Goal: Task Accomplishment & Management: Use online tool/utility

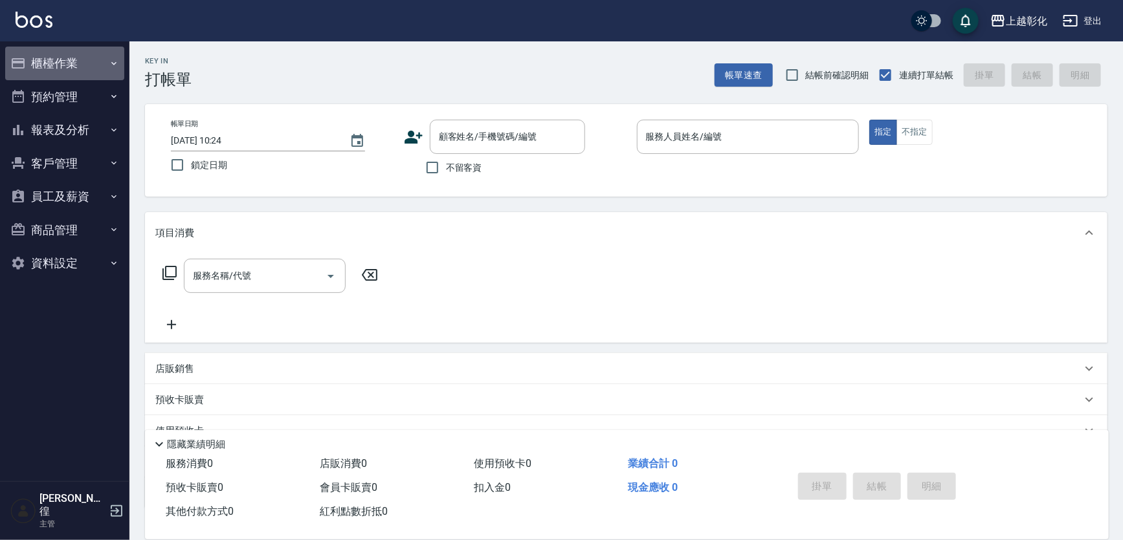
click at [45, 52] on button "櫃檯作業" at bounding box center [64, 64] width 119 height 34
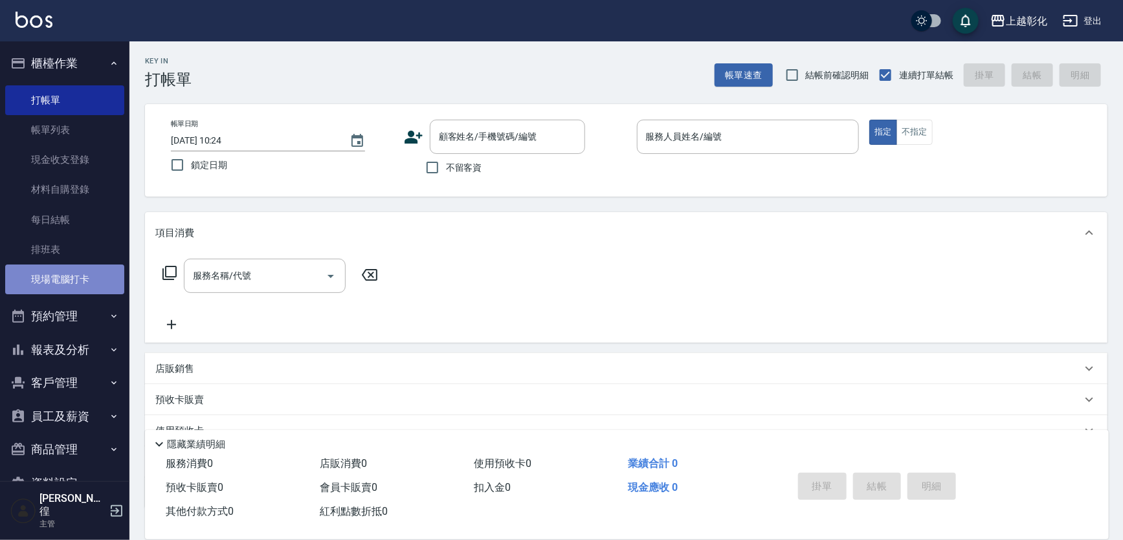
click at [64, 269] on link "現場電腦打卡" at bounding box center [64, 280] width 119 height 30
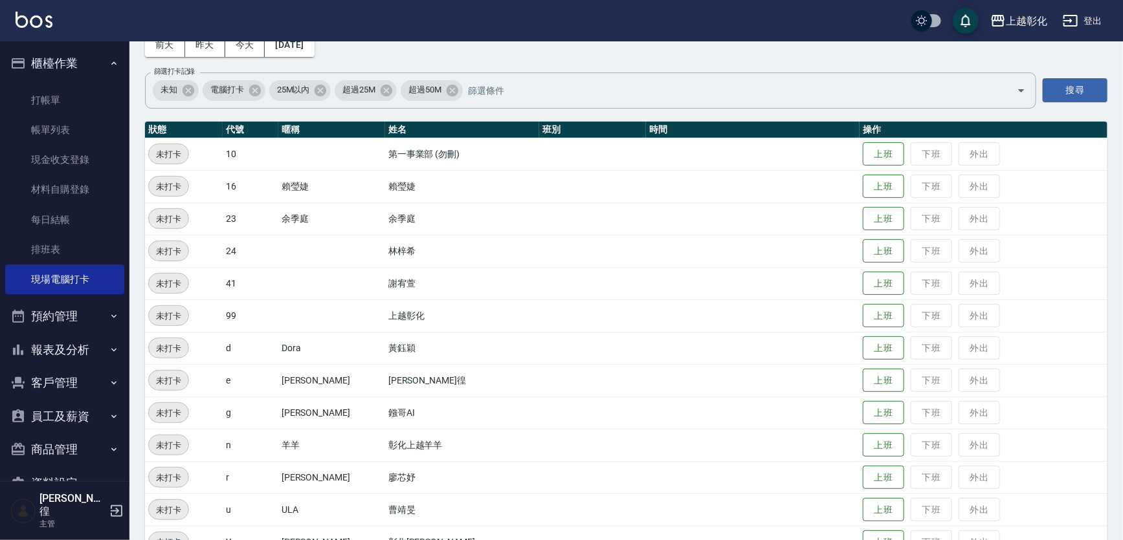
scroll to position [137, 0]
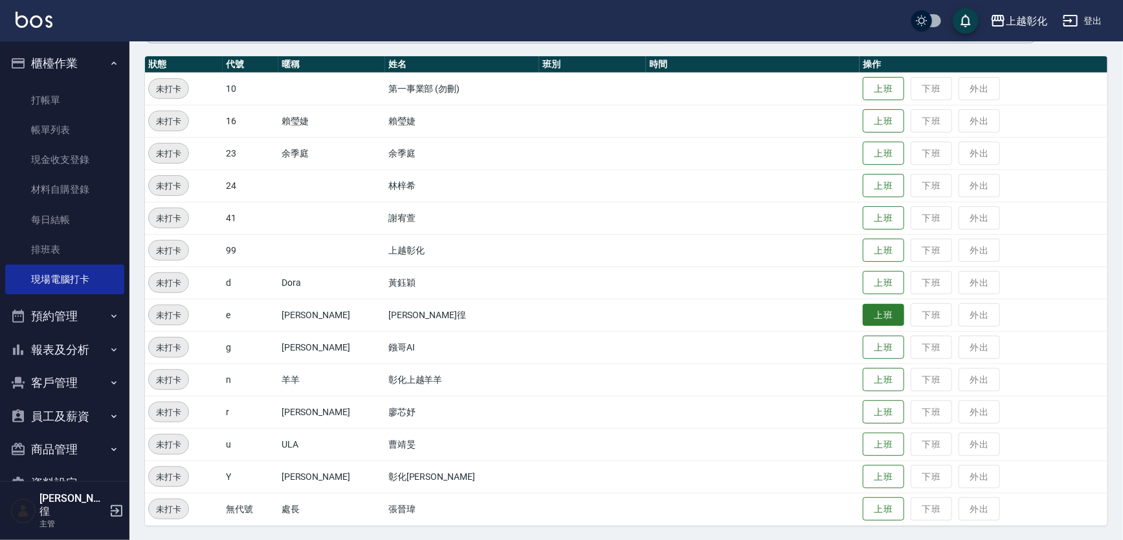
click at [864, 322] on button "上班" at bounding box center [883, 315] width 41 height 23
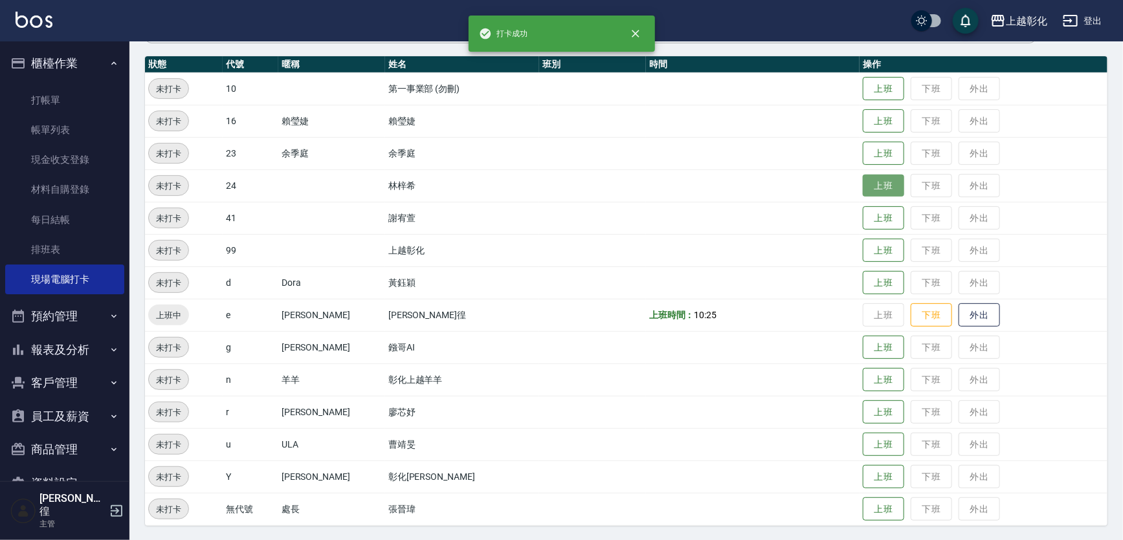
click at [863, 187] on button "上班" at bounding box center [883, 186] width 41 height 23
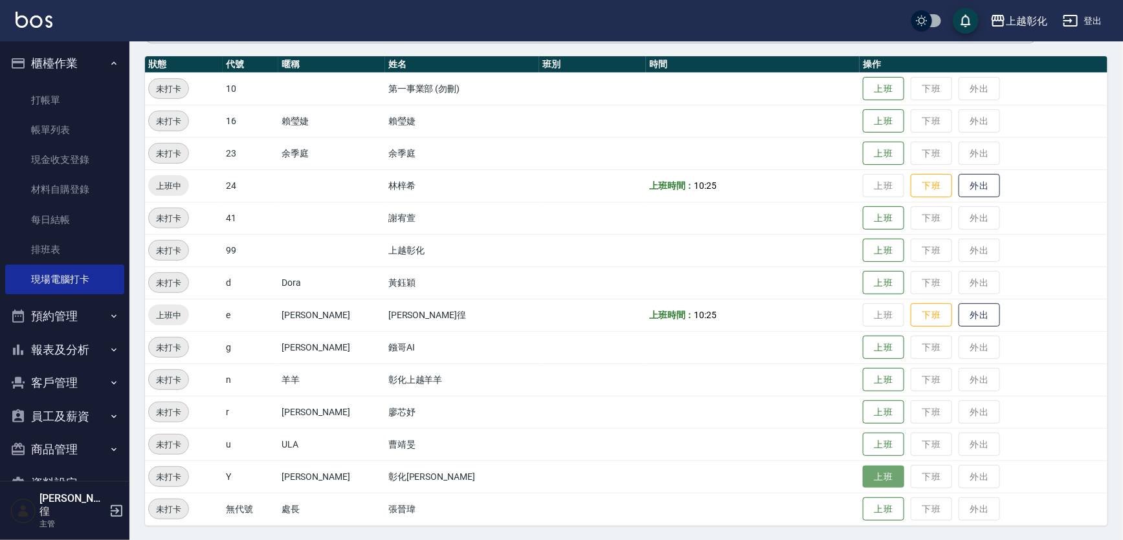
click at [864, 482] on button "上班" at bounding box center [883, 477] width 41 height 23
click at [894, 391] on td "上班 下班 外出" at bounding box center [984, 380] width 248 height 32
click at [863, 379] on button "上班" at bounding box center [883, 380] width 41 height 23
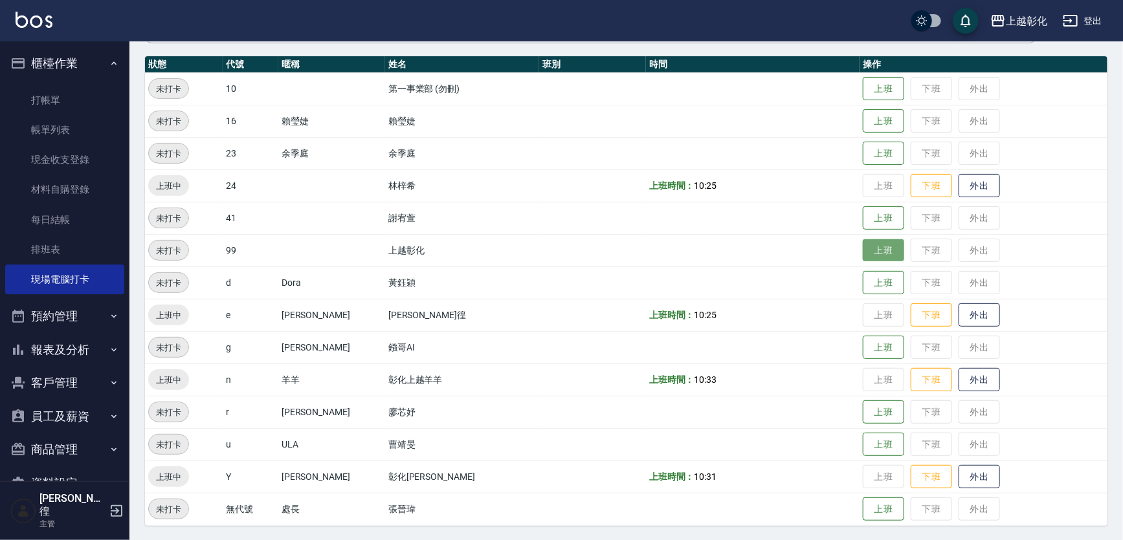
click at [863, 258] on button "上班" at bounding box center [883, 251] width 41 height 23
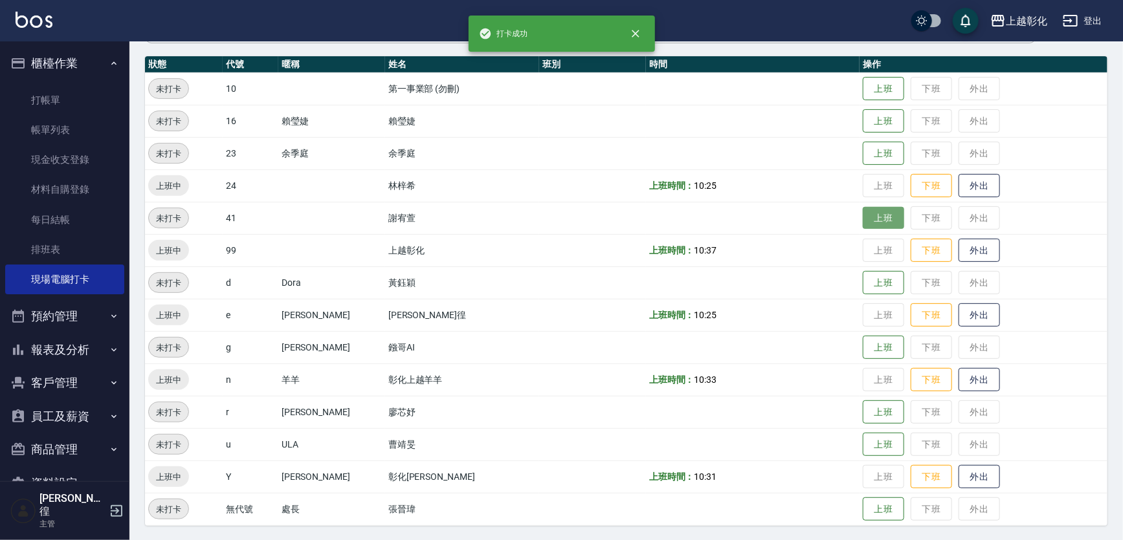
click at [863, 215] on button "上班" at bounding box center [883, 218] width 41 height 23
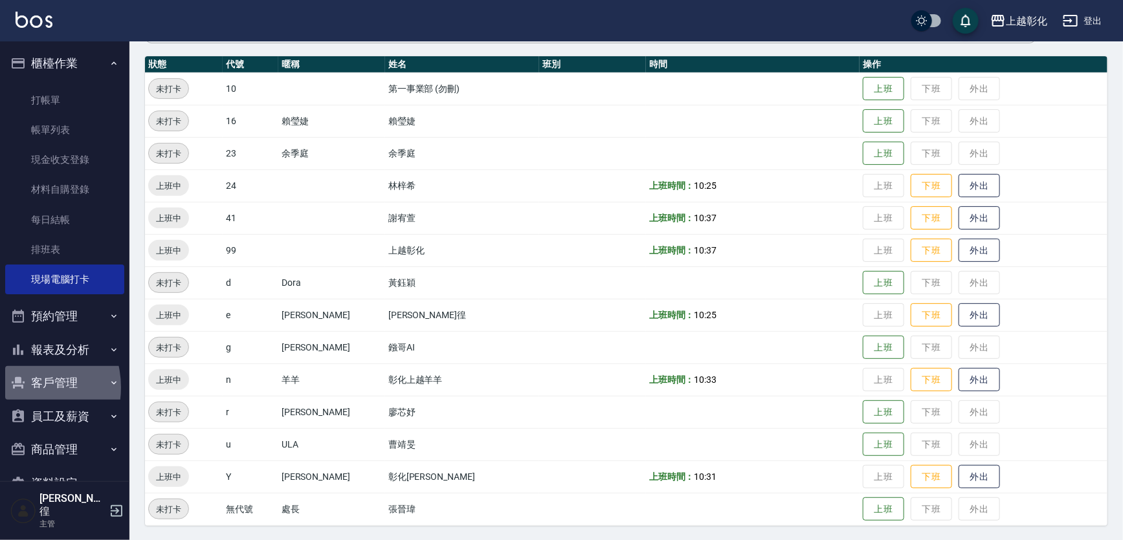
drag, startPoint x: 21, startPoint y: 388, endPoint x: 47, endPoint y: 383, distance: 25.6
click at [23, 388] on icon "button" at bounding box center [18, 383] width 13 height 12
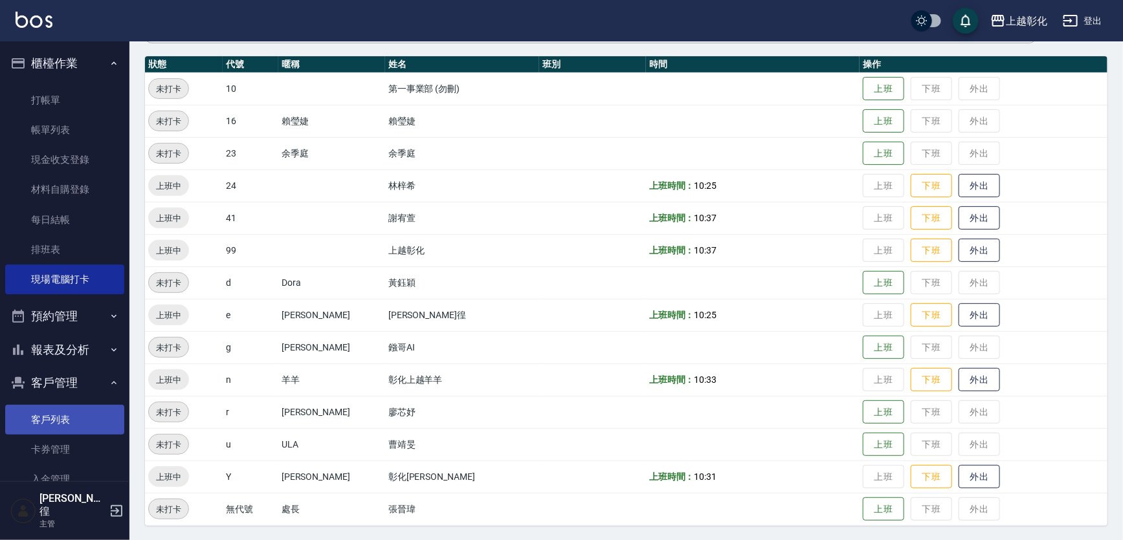
click at [56, 417] on link "客戶列表" at bounding box center [64, 420] width 119 height 30
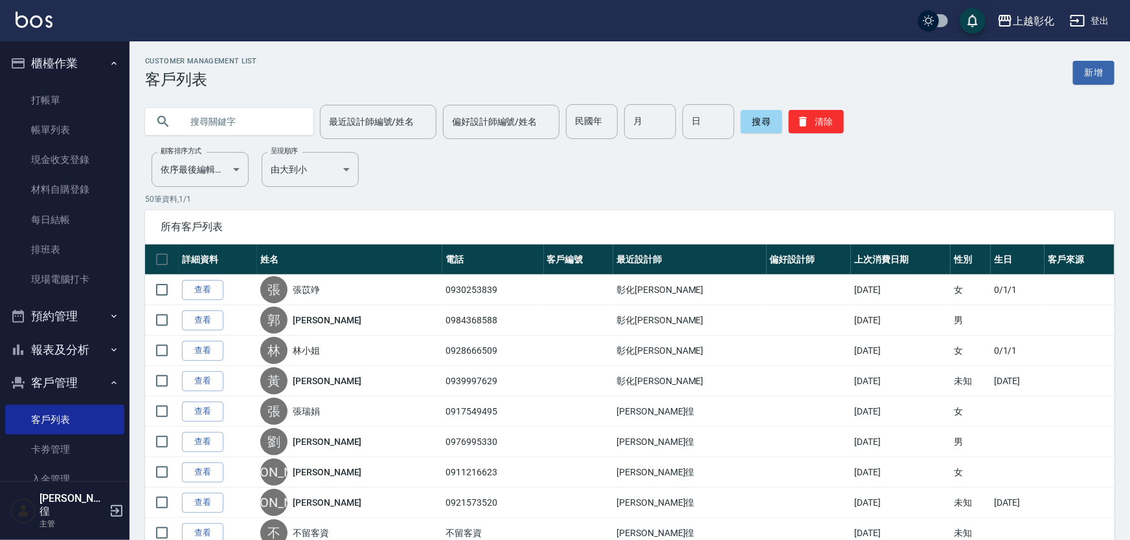
click at [192, 119] on input "text" at bounding box center [242, 121] width 122 height 35
type input "0936297965"
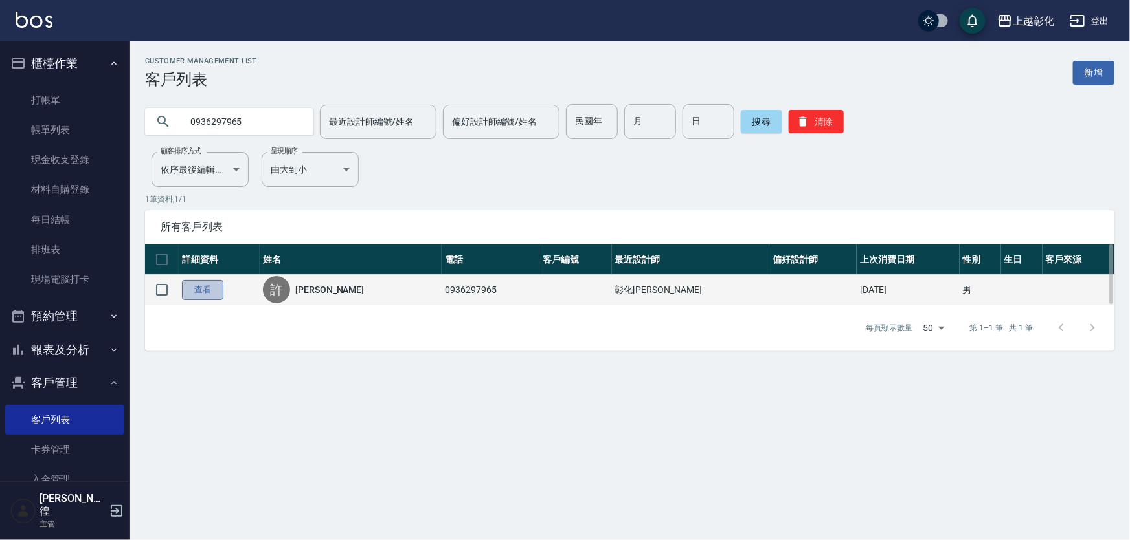
click at [216, 293] on link "查看" at bounding box center [202, 290] width 41 height 20
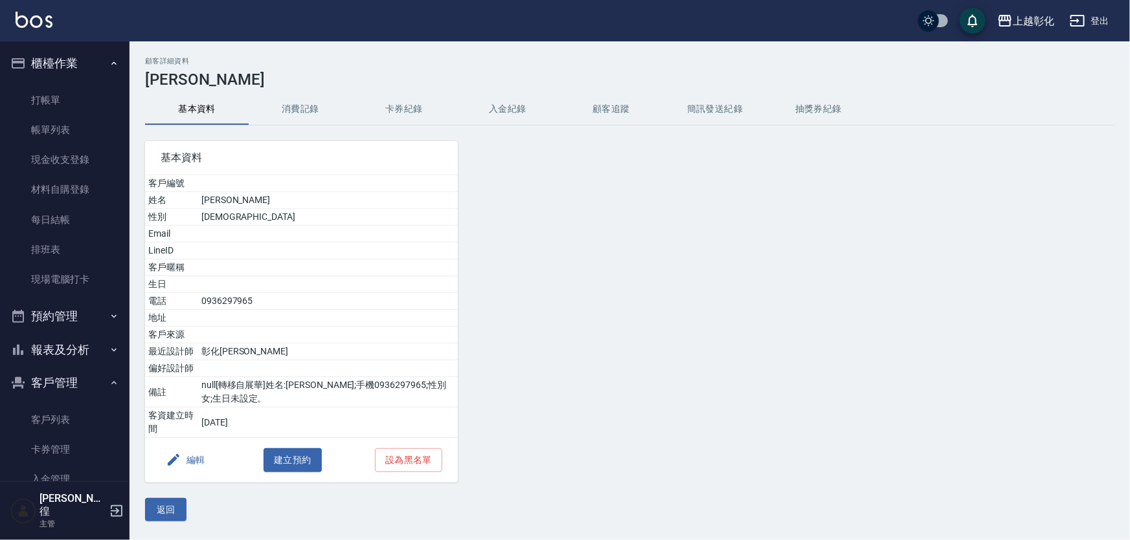
click at [515, 111] on button "入金紀錄" at bounding box center [508, 109] width 104 height 31
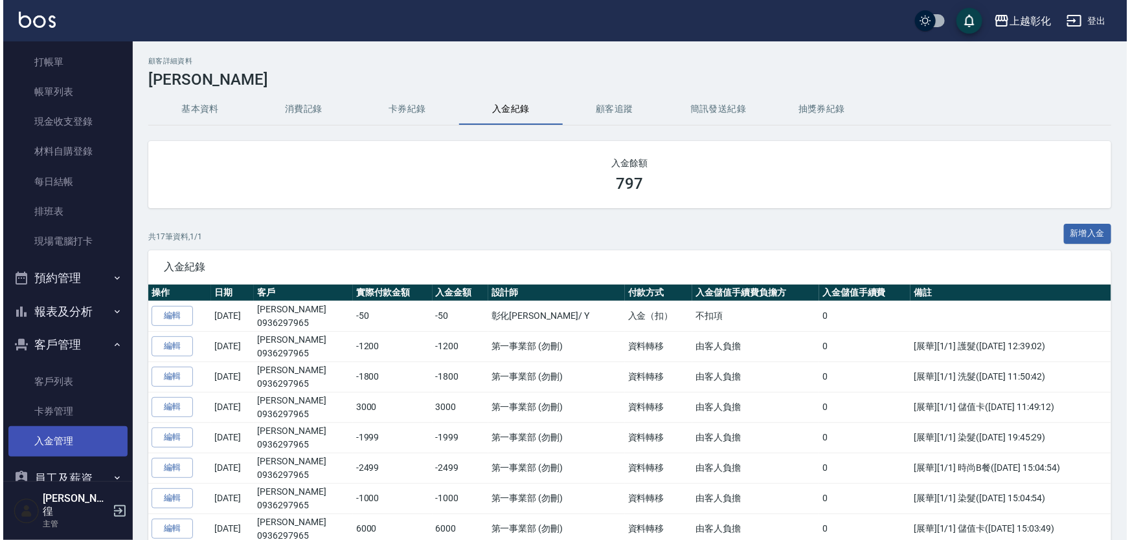
scroll to position [58, 0]
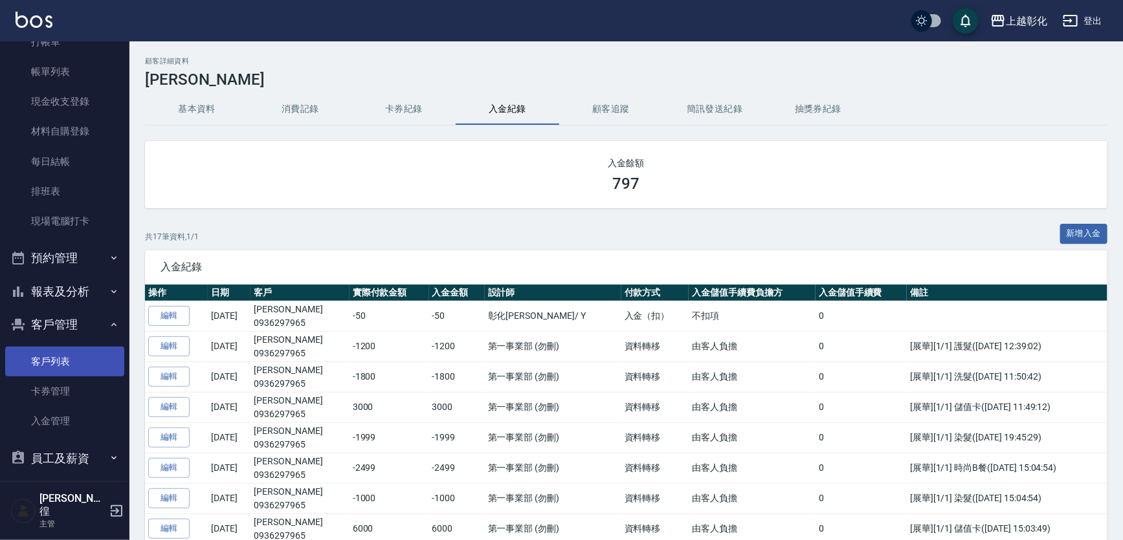
drag, startPoint x: 44, startPoint y: 361, endPoint x: 56, endPoint y: 334, distance: 29.6
click at [43, 360] on link "客戶列表" at bounding box center [64, 362] width 119 height 30
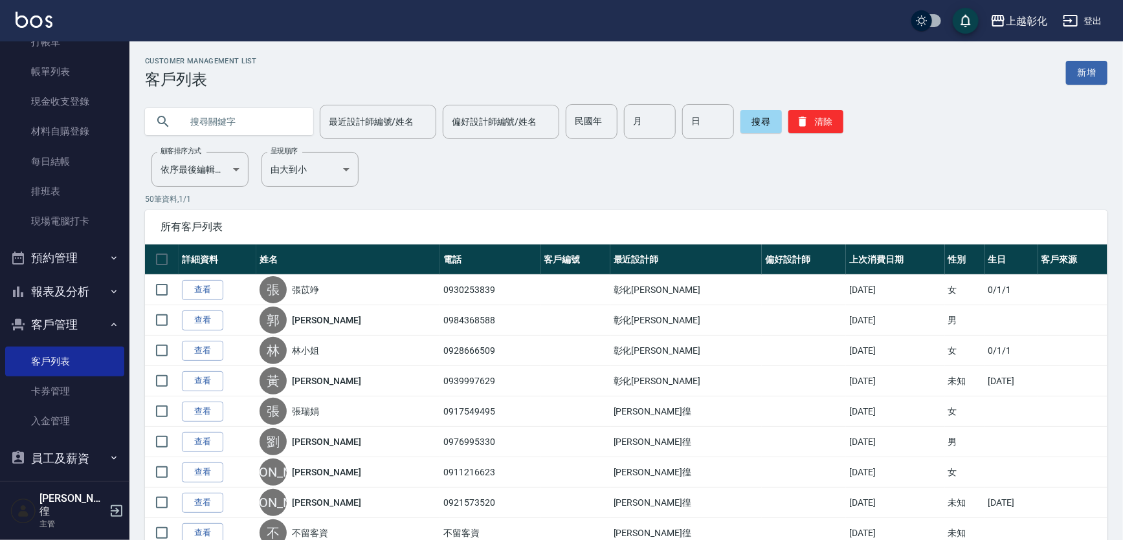
click at [214, 116] on input "text" at bounding box center [242, 121] width 122 height 35
type input "ㄗ"
type input "[PERSON_NAME]"
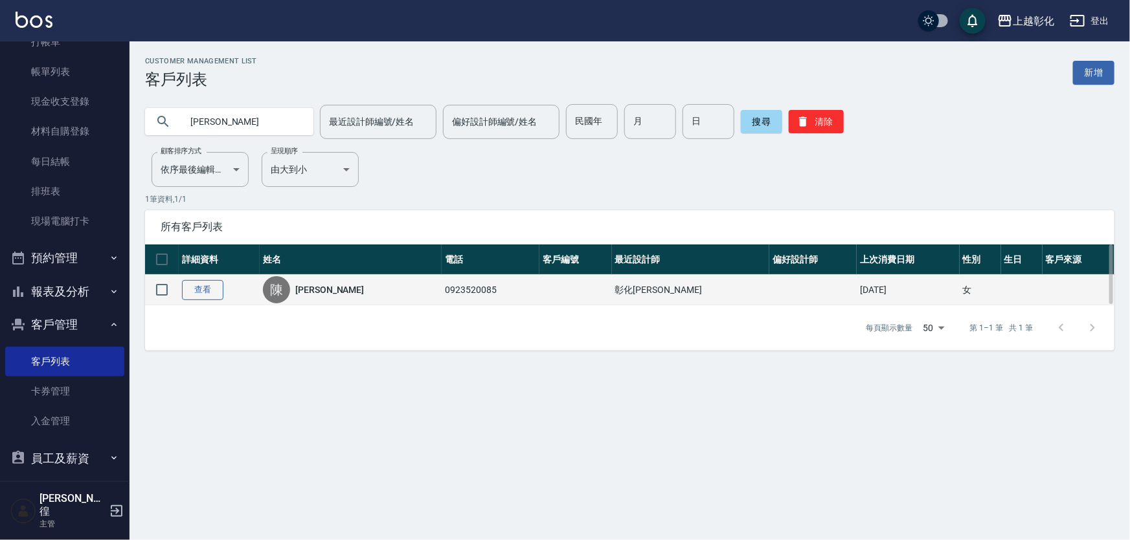
click at [192, 290] on link "查看" at bounding box center [202, 290] width 41 height 20
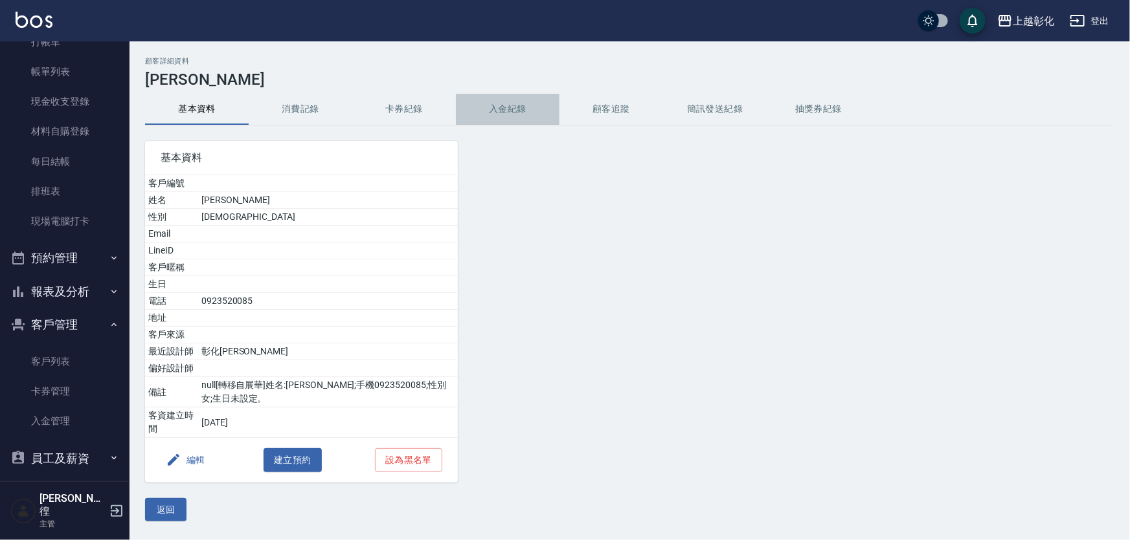
click at [507, 106] on button "入金紀錄" at bounding box center [508, 109] width 104 height 31
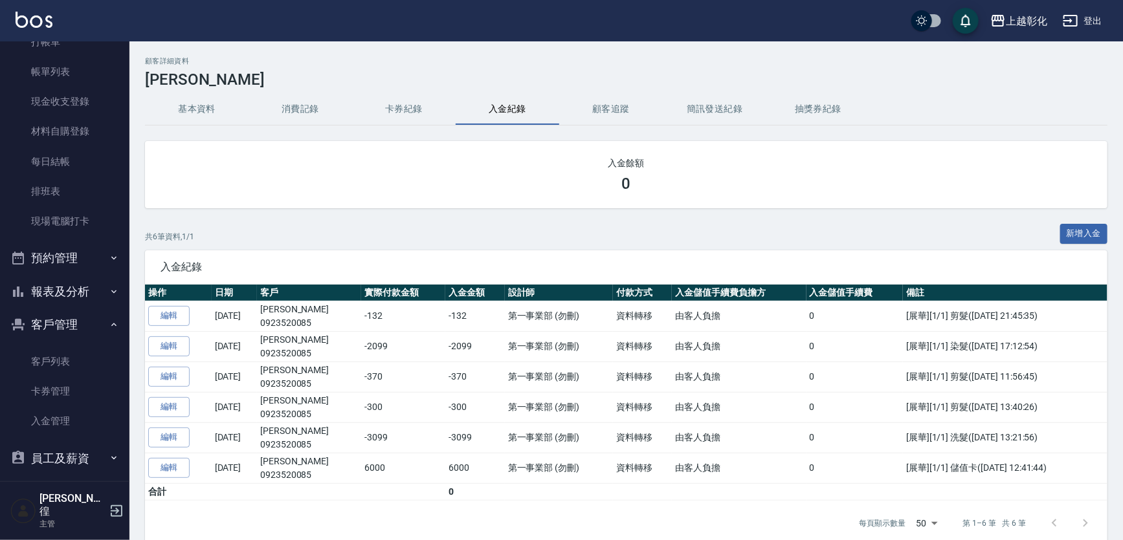
click at [406, 84] on h3 "[PERSON_NAME]" at bounding box center [626, 80] width 963 height 18
click at [309, 117] on button "消費記錄" at bounding box center [301, 109] width 104 height 31
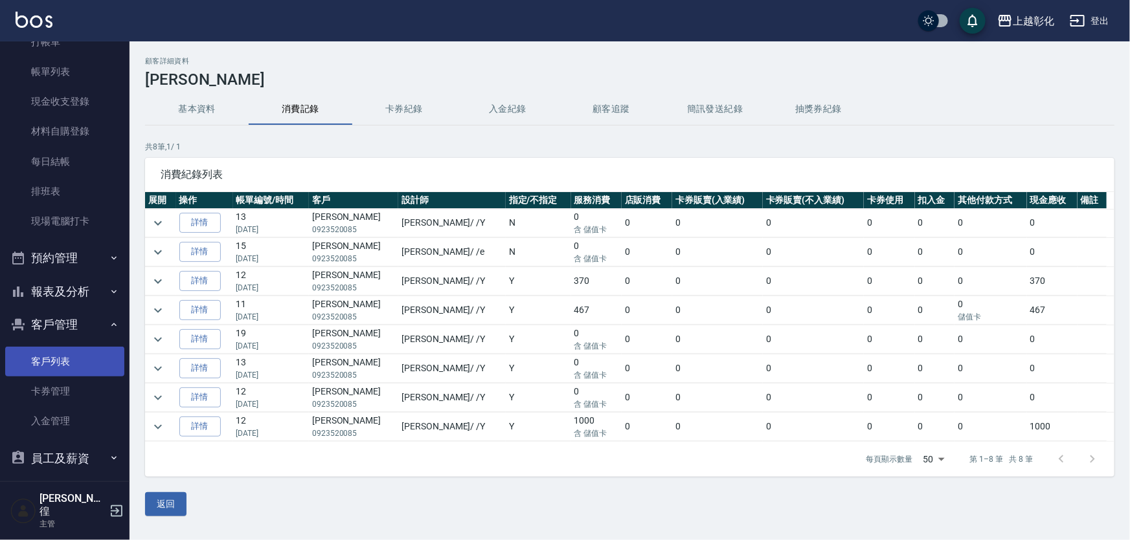
click at [76, 356] on link "客戶列表" at bounding box center [64, 362] width 119 height 30
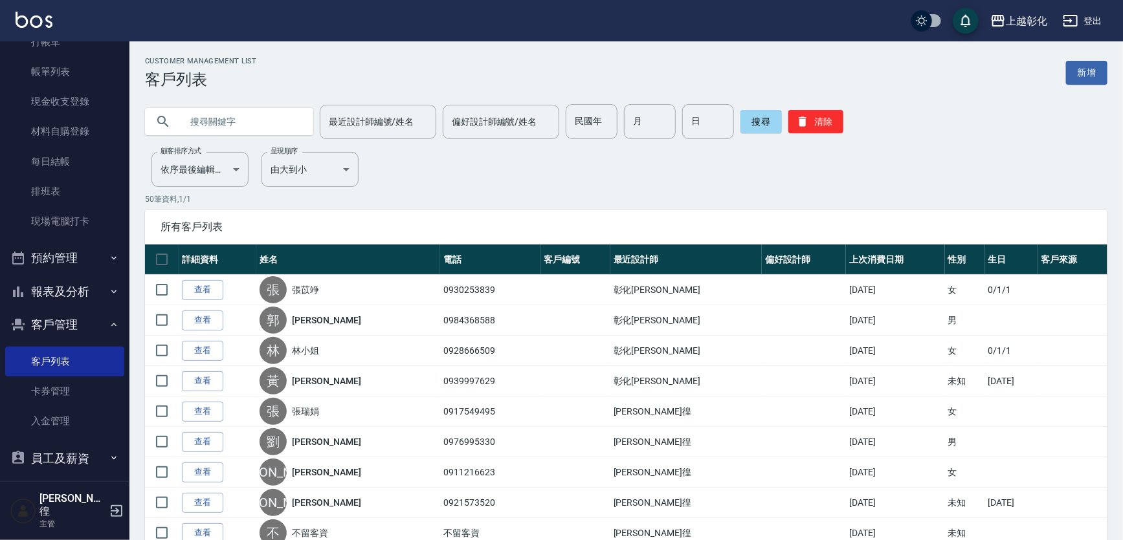
click at [218, 128] on input "text" at bounding box center [242, 121] width 122 height 35
type input "0978595561"
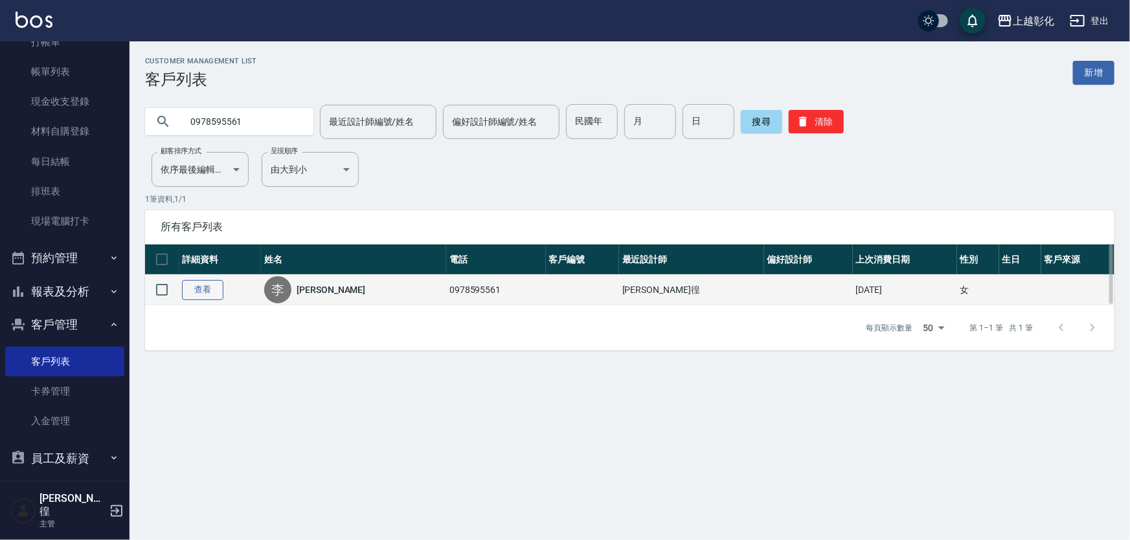
click at [211, 298] on link "查看" at bounding box center [202, 290] width 41 height 20
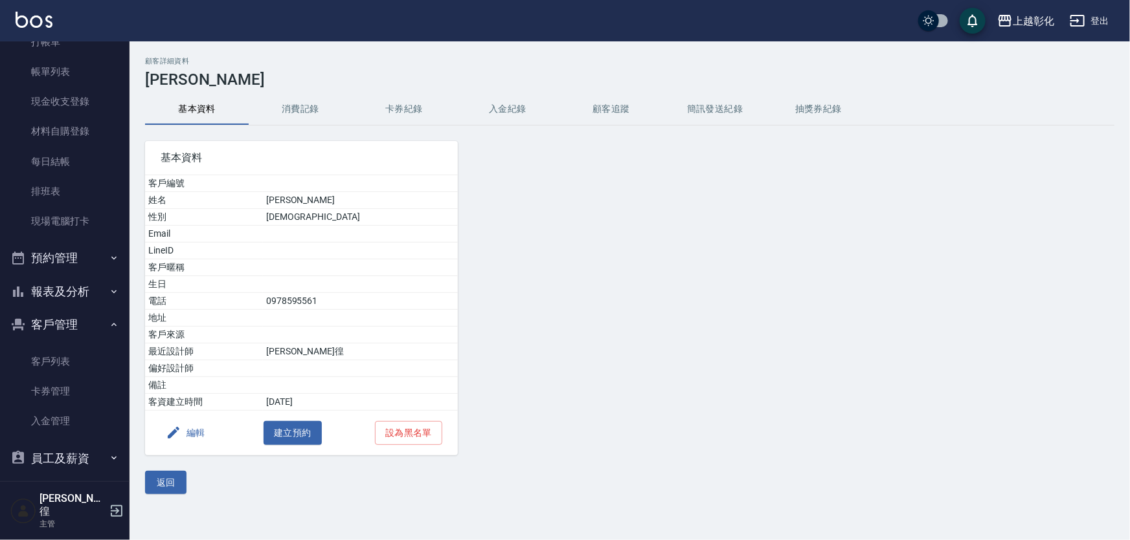
click at [309, 96] on button "消費記錄" at bounding box center [301, 109] width 104 height 31
